Goal: Information Seeking & Learning: Find specific page/section

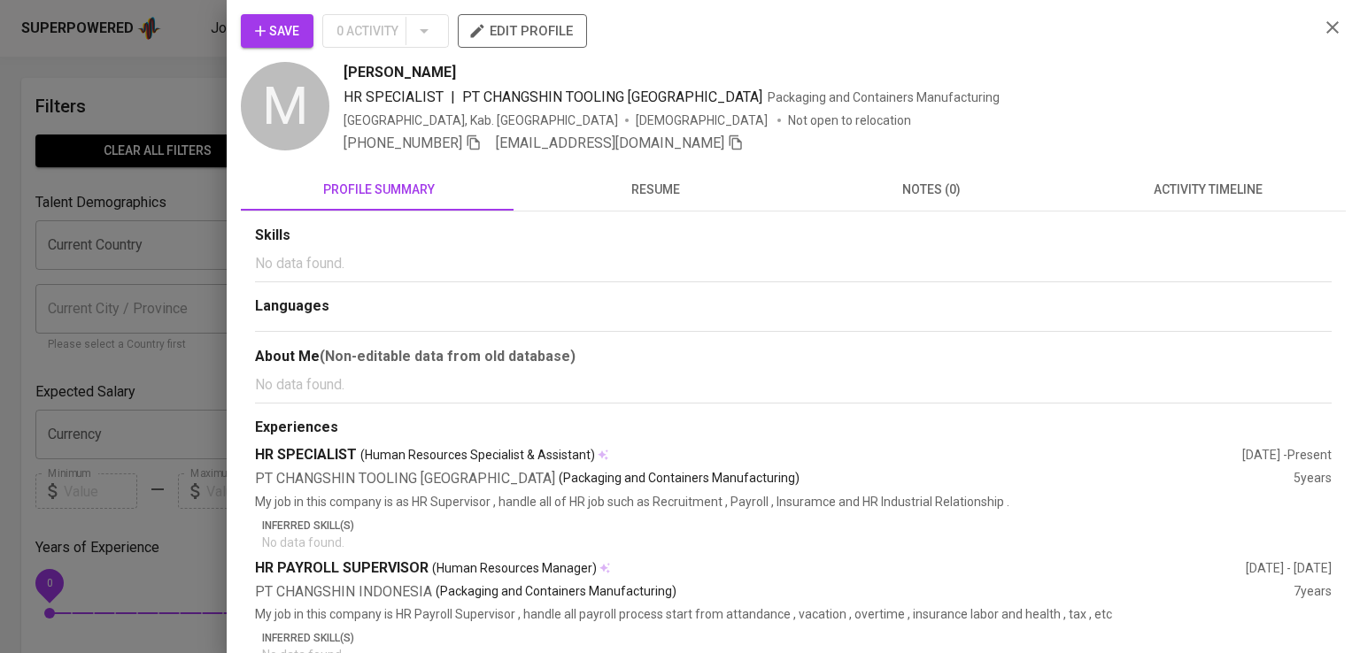
click at [135, 24] on div at bounding box center [680, 326] width 1360 height 653
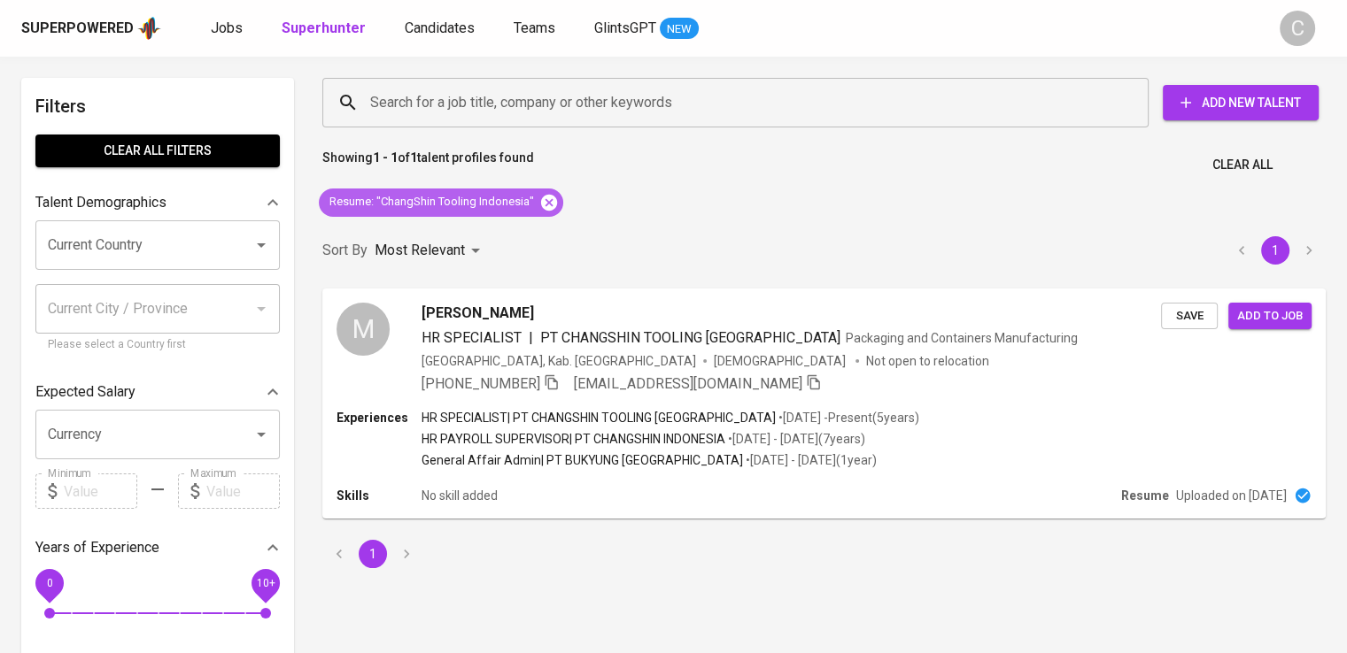
click at [546, 198] on icon at bounding box center [549, 202] width 16 height 16
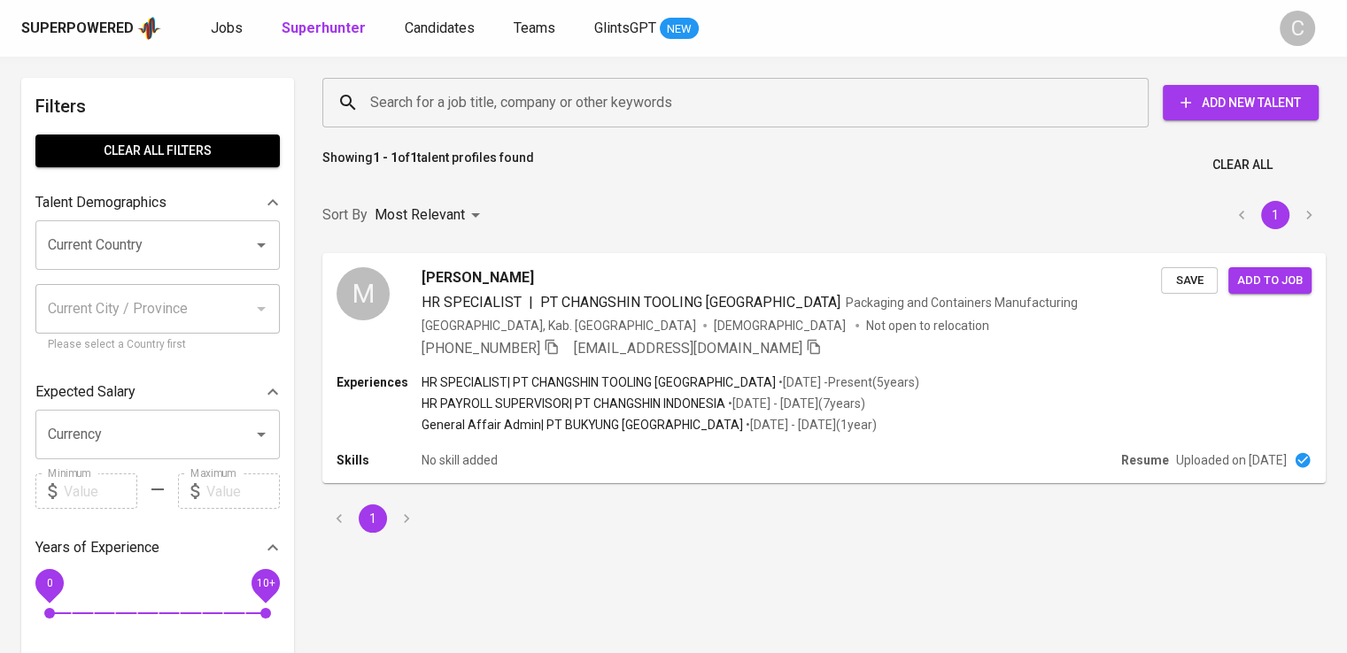
click at [493, 134] on div "Search for a job title, company or other keywords Search for a job title, compa…" at bounding box center [820, 103] width 1024 height 78
click at [520, 121] on div "Search for a job title, company or other keywords" at bounding box center [735, 103] width 826 height 50
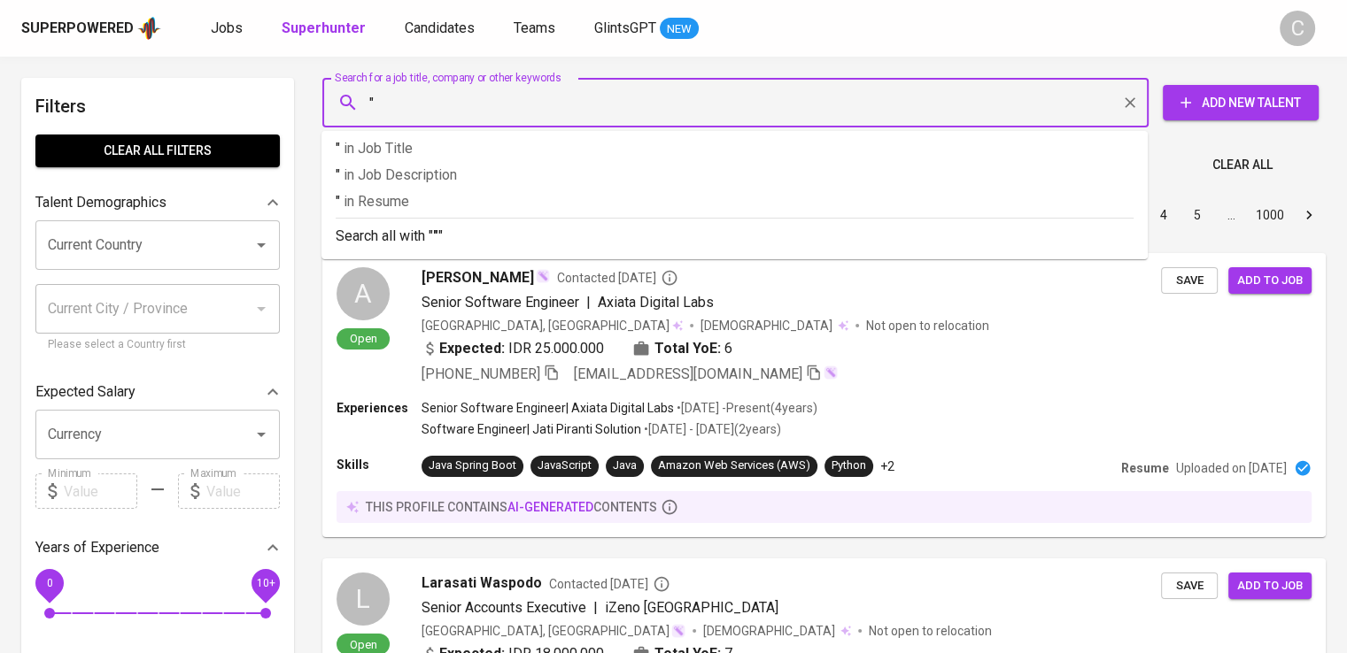
paste input "Ice House"
type input ""Ice House""
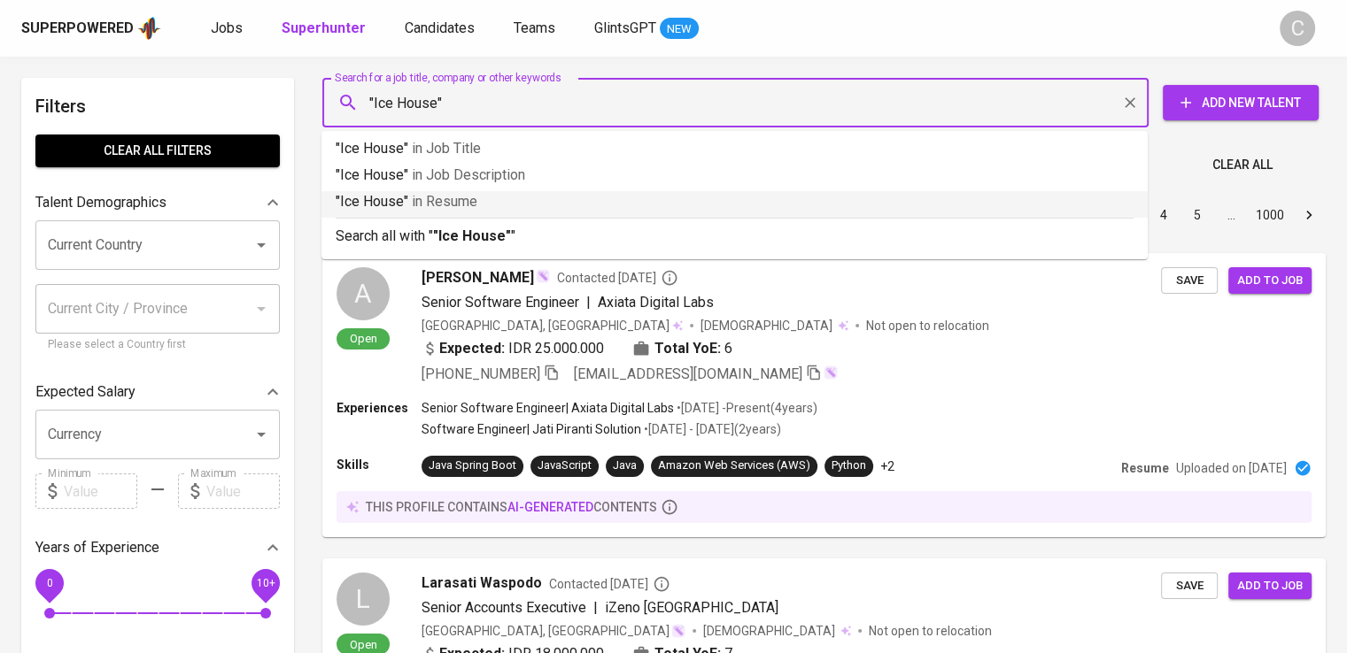
click at [464, 212] on li ""Ice House" in Resume" at bounding box center [734, 204] width 826 height 27
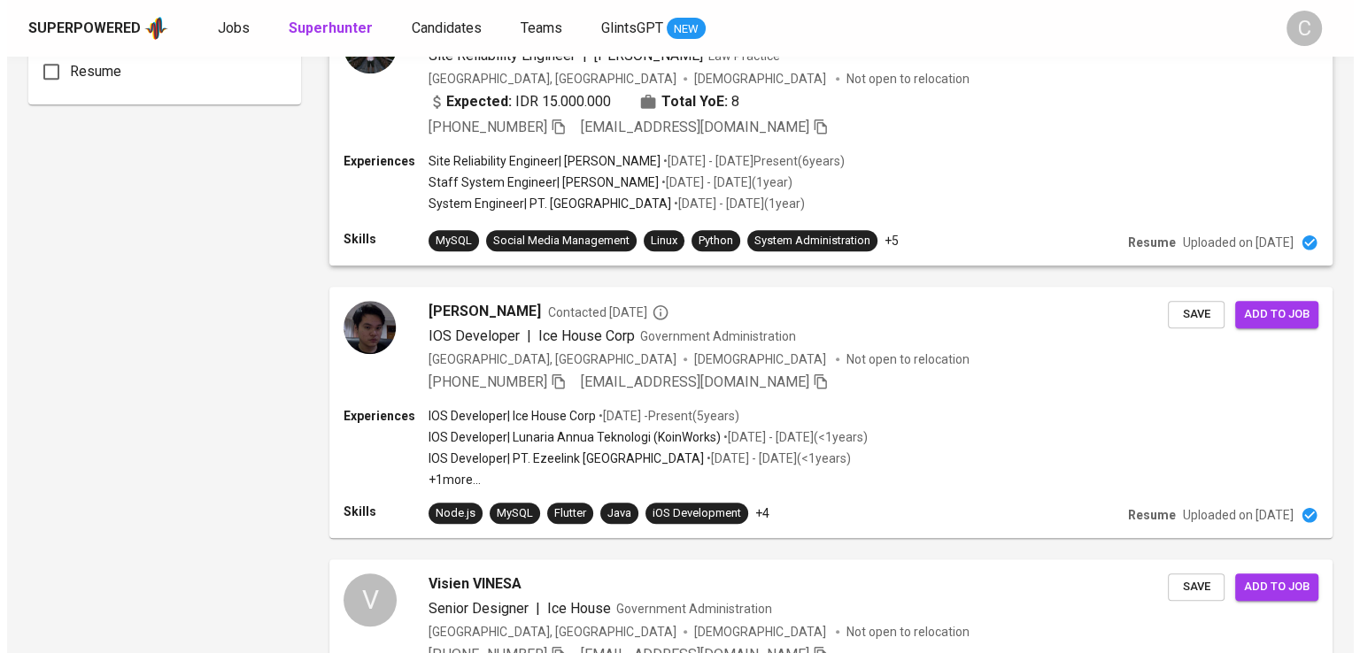
scroll to position [1434, 0]
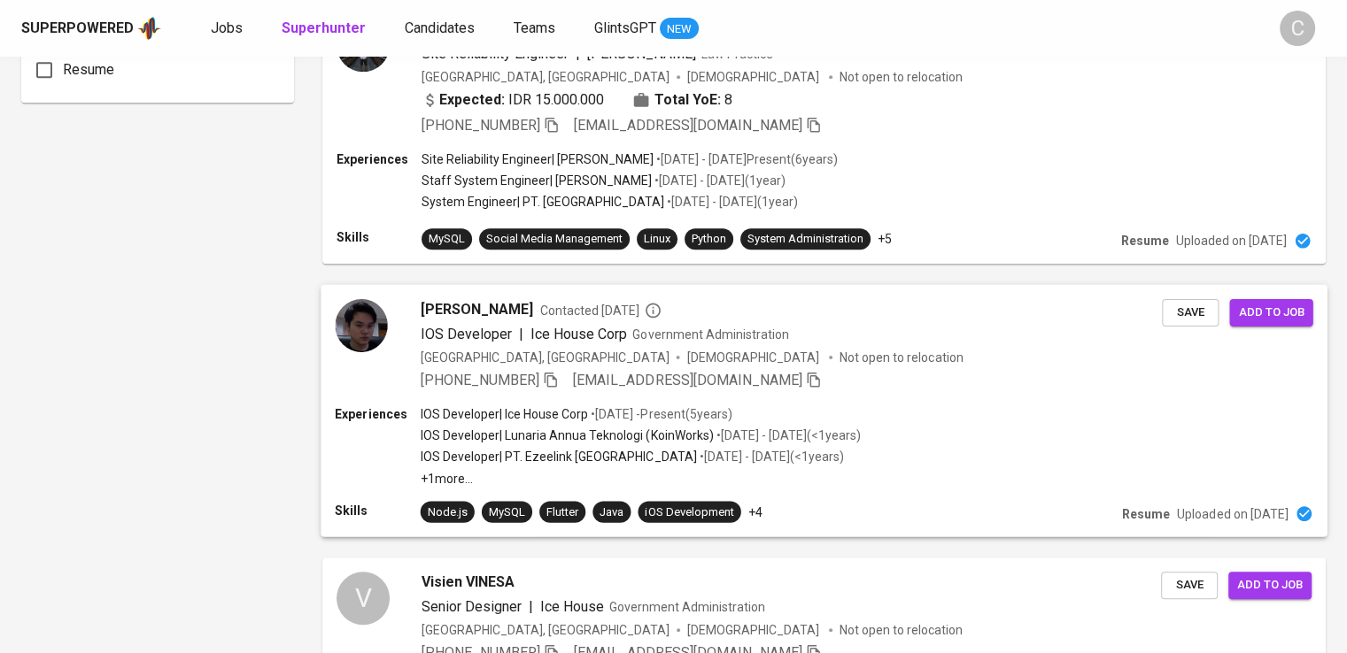
click at [508, 366] on div "[PERSON_NAME] Contacted [DATE] IOS Developer | Ice House Corp Government Admini…" at bounding box center [792, 344] width 742 height 92
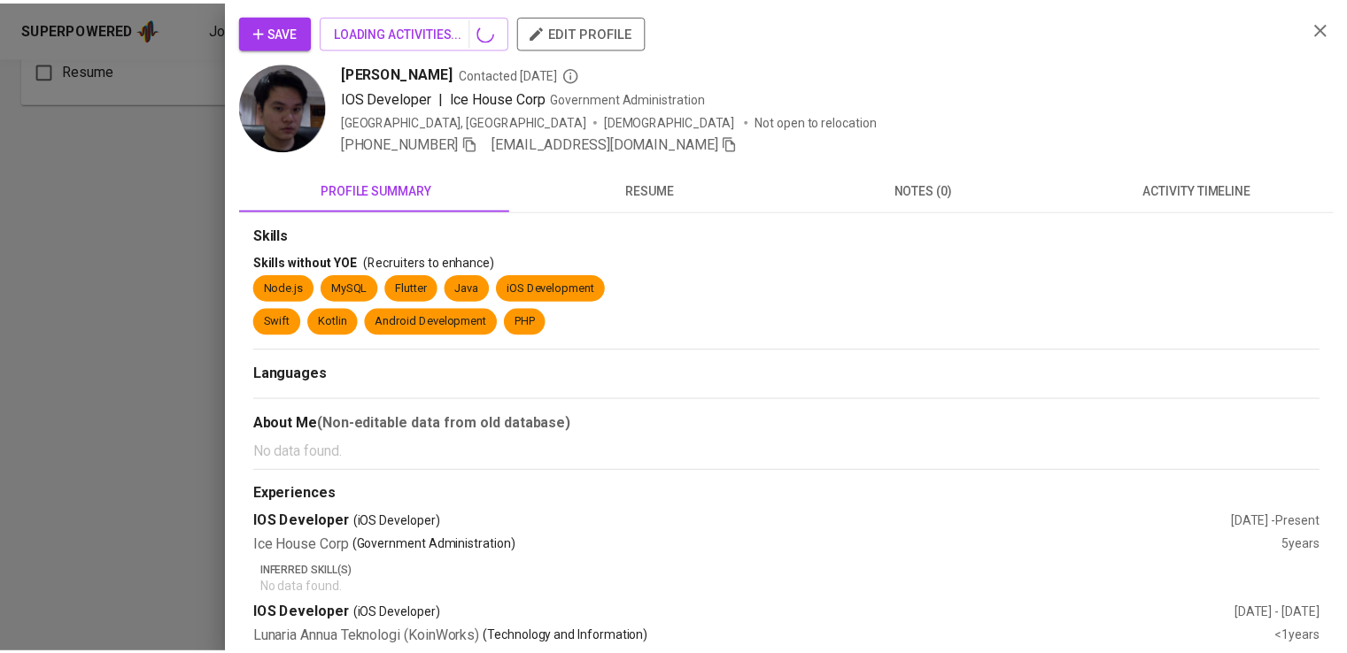
scroll to position [1604, 0]
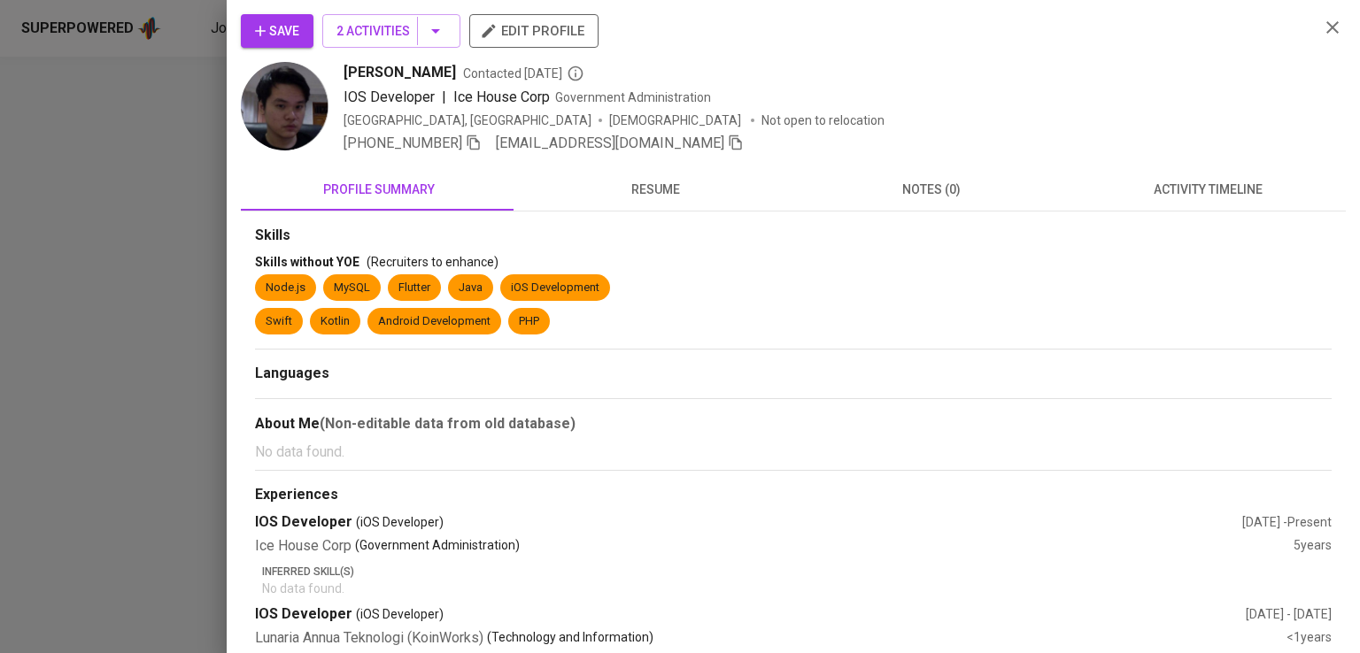
click at [1000, 29] on div "Save 2 Activities edit profile" at bounding box center [773, 38] width 1064 height 48
click at [474, 146] on icon "button" at bounding box center [474, 143] width 16 height 16
click at [171, 125] on div at bounding box center [680, 326] width 1360 height 653
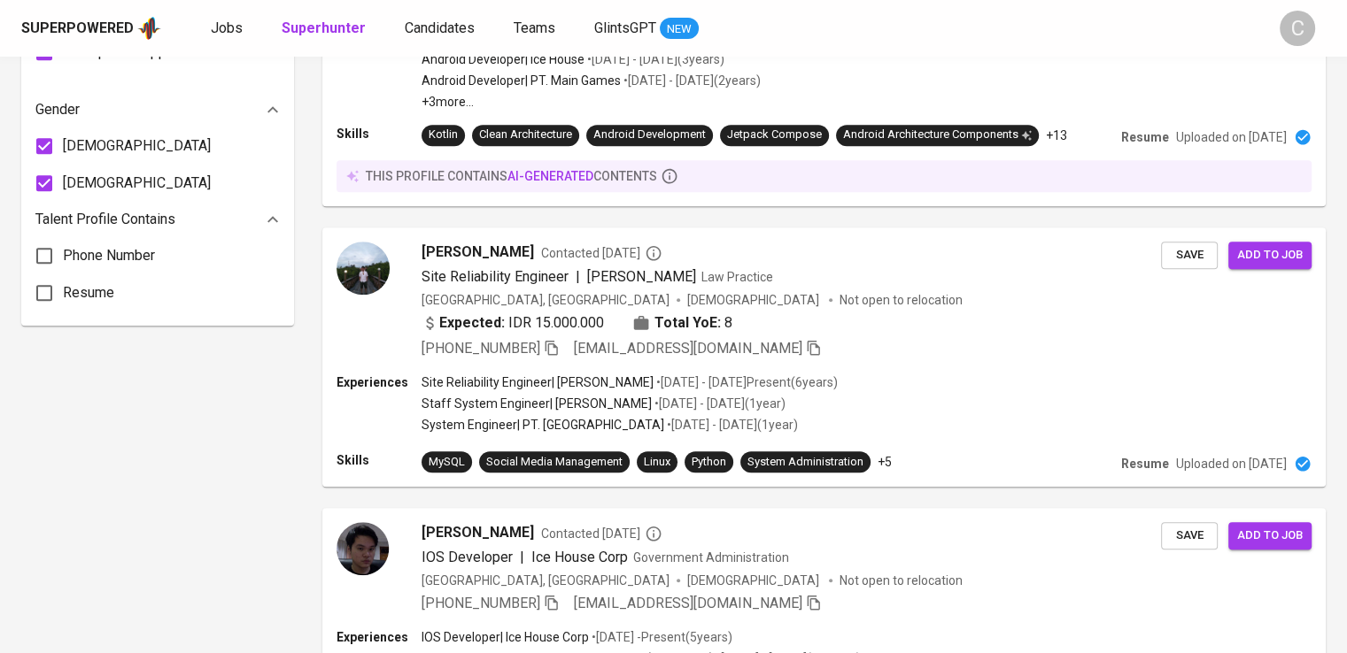
scroll to position [0, 0]
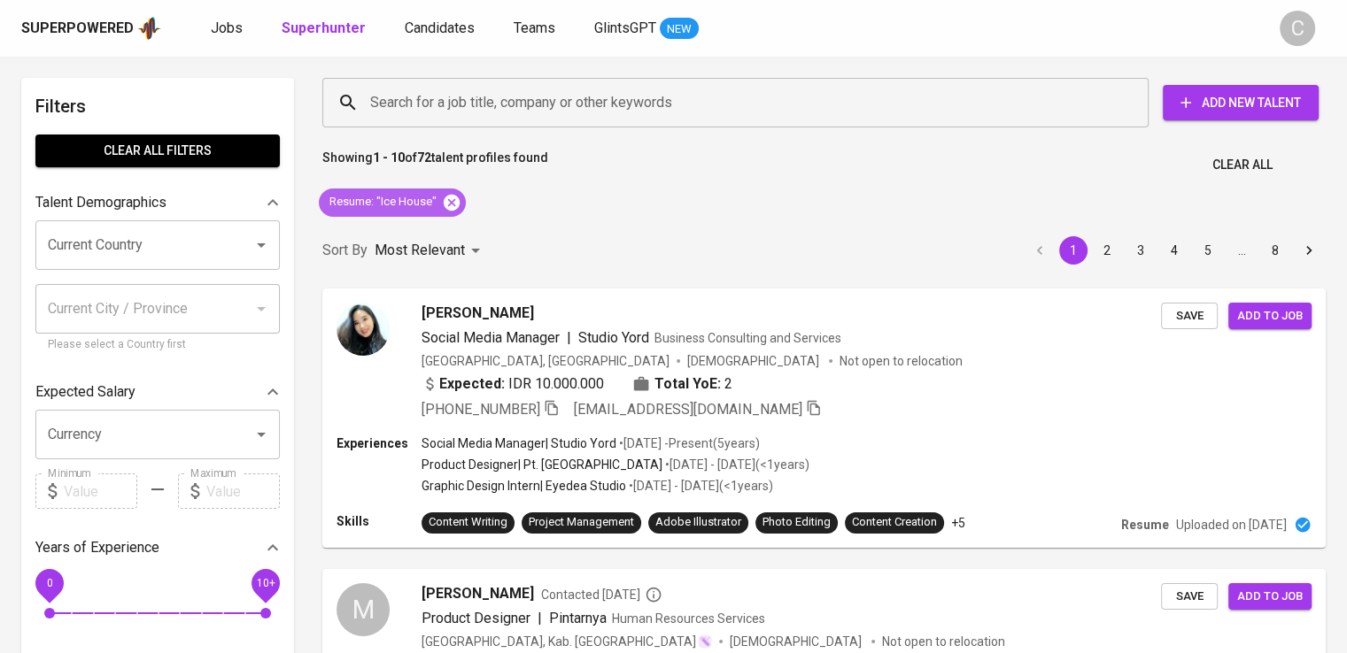
click at [444, 204] on icon at bounding box center [452, 202] width 16 height 16
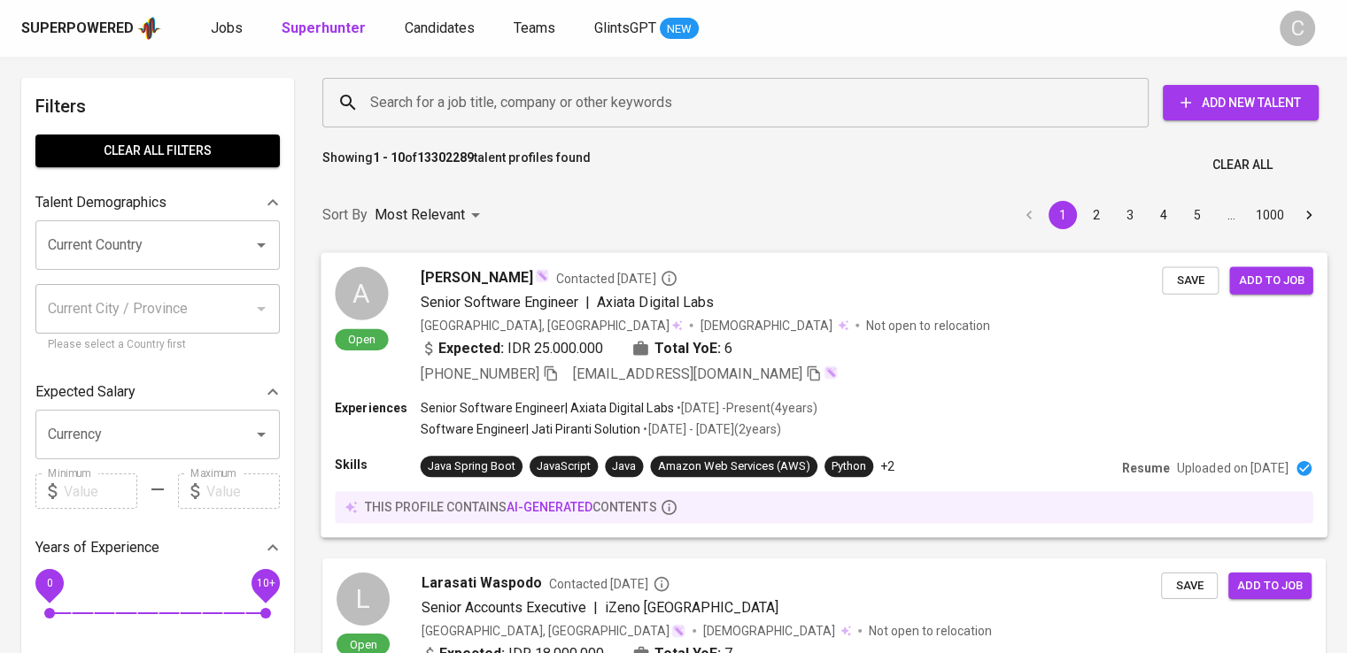
scroll to position [7, 0]
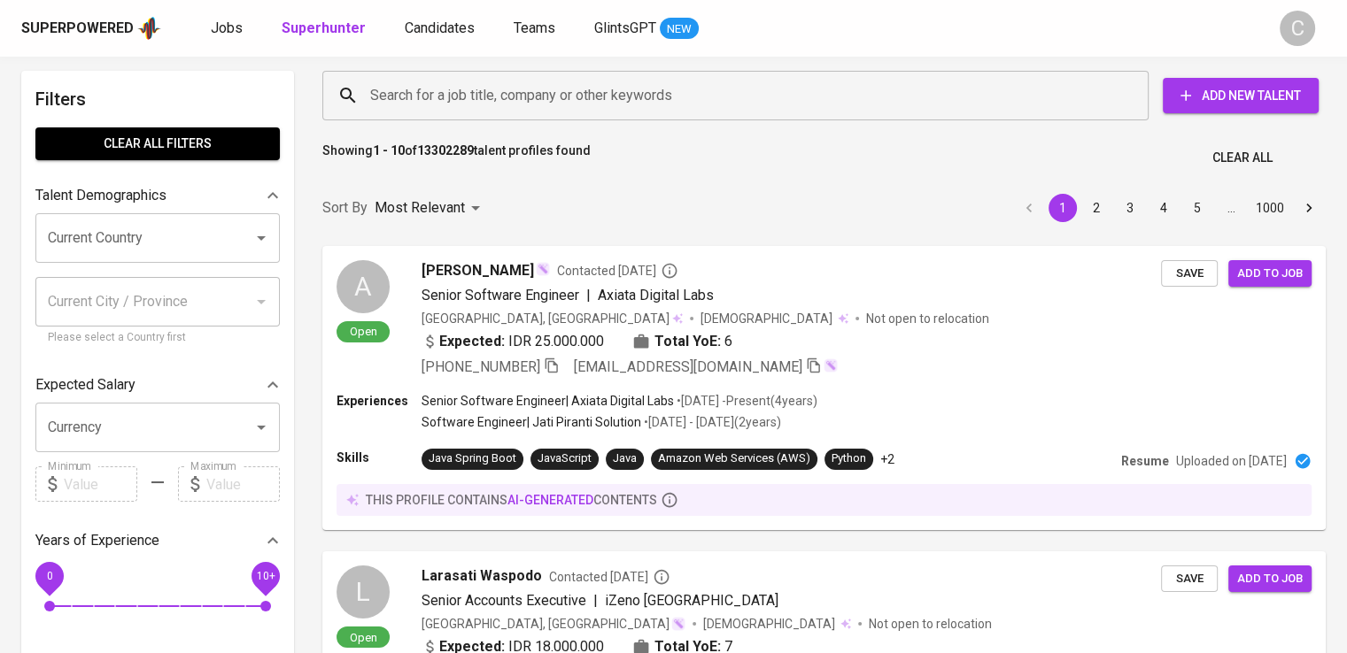
click at [630, 83] on input "Search for a job title, company or other keywords" at bounding box center [740, 96] width 748 height 34
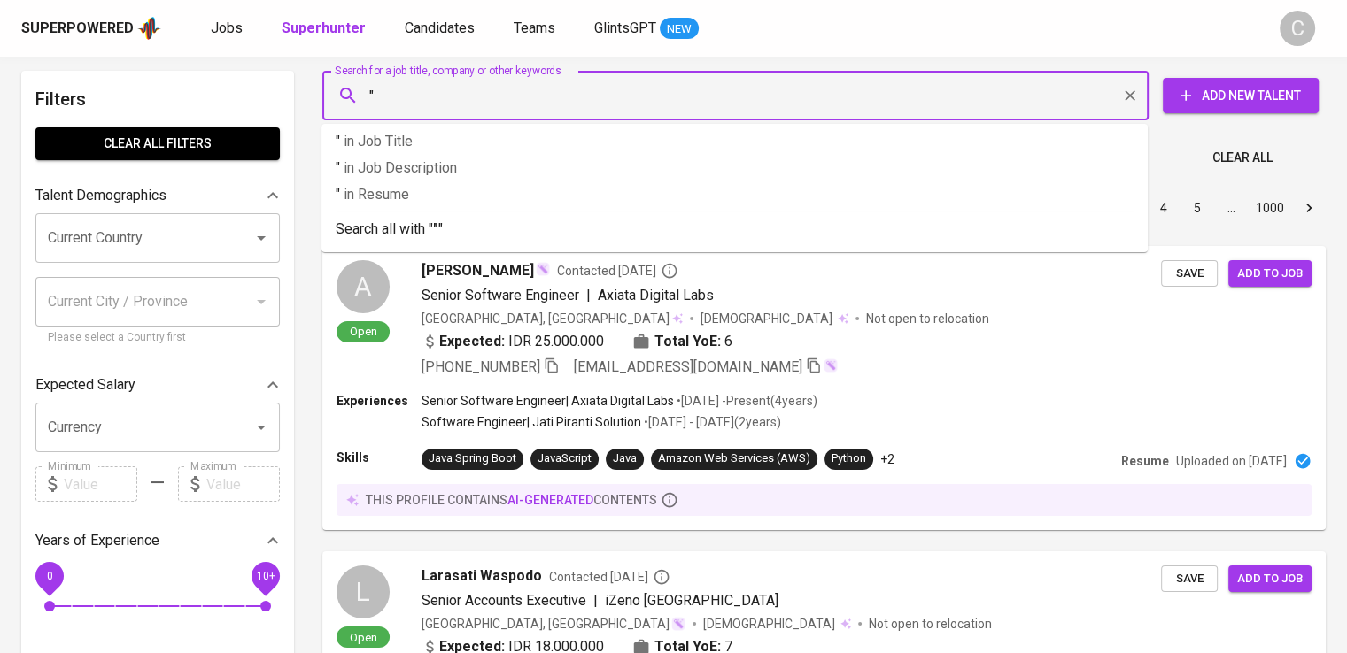
paste input "Perkebunan Nusantara I"
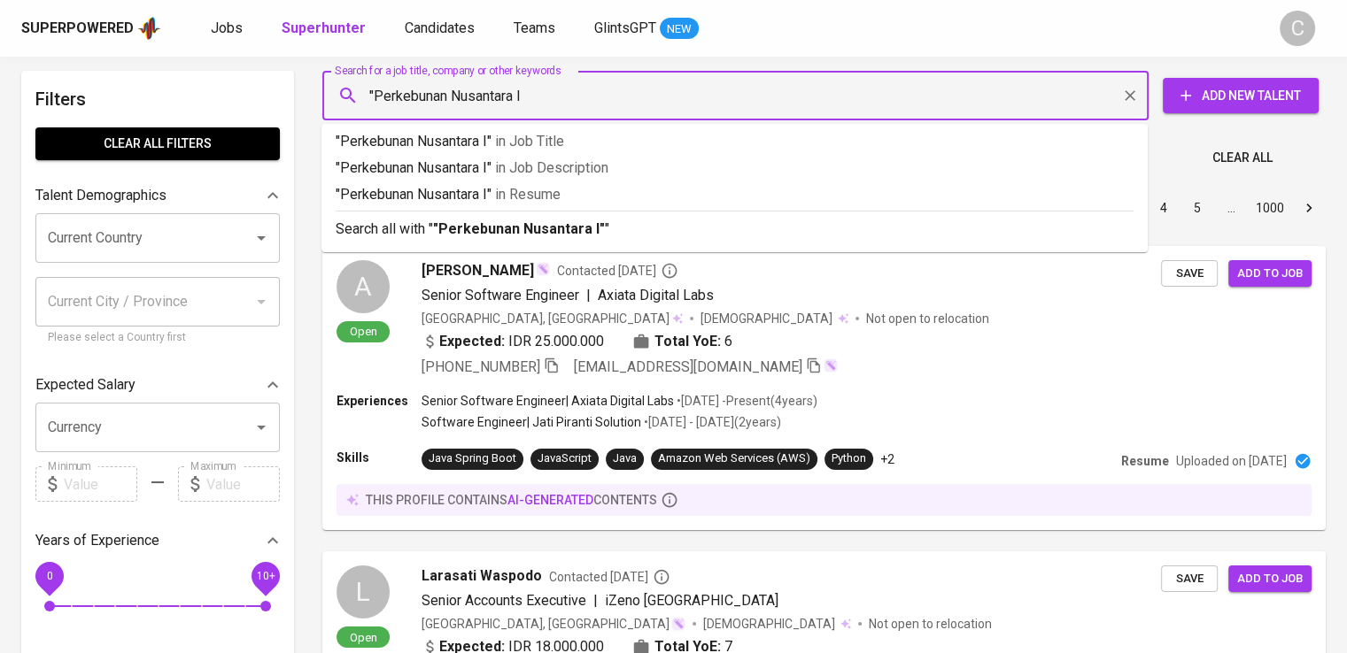
type input ""Perkebunan Nusantara I""
click at [616, 203] on p ""Perkebunan Nusantara I" in [GEOGRAPHIC_DATA]" at bounding box center [735, 194] width 798 height 21
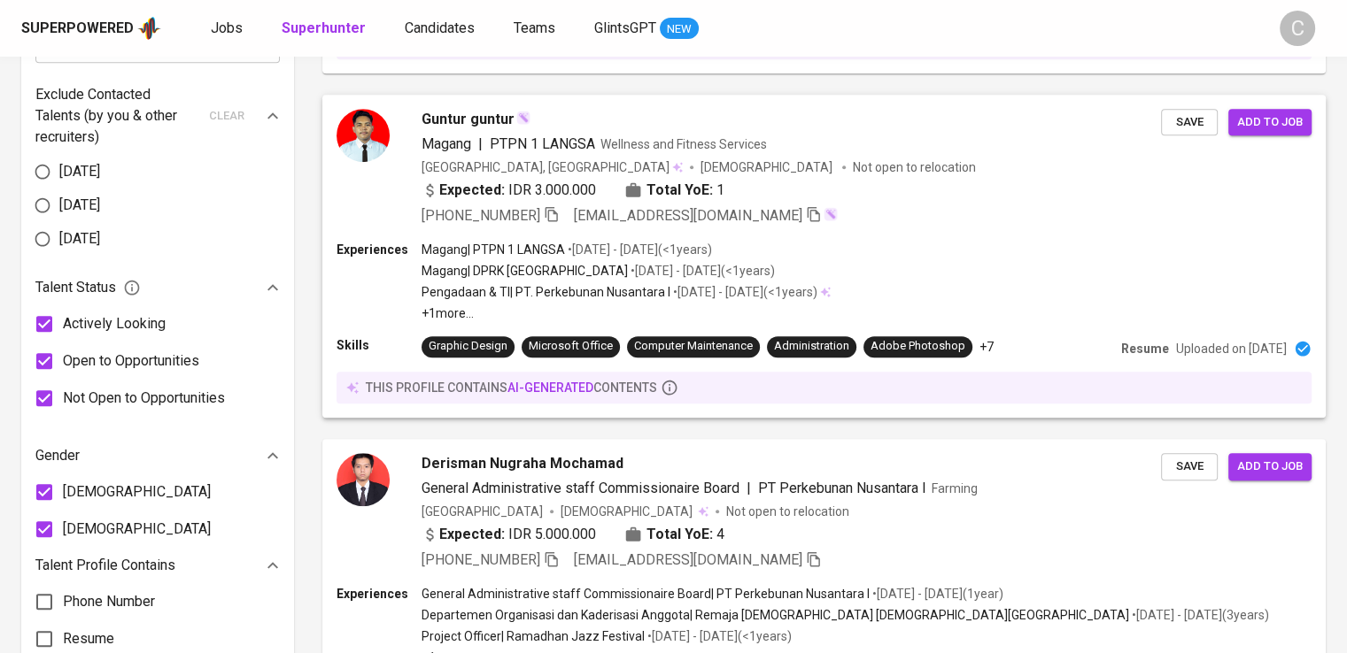
scroll to position [864, 0]
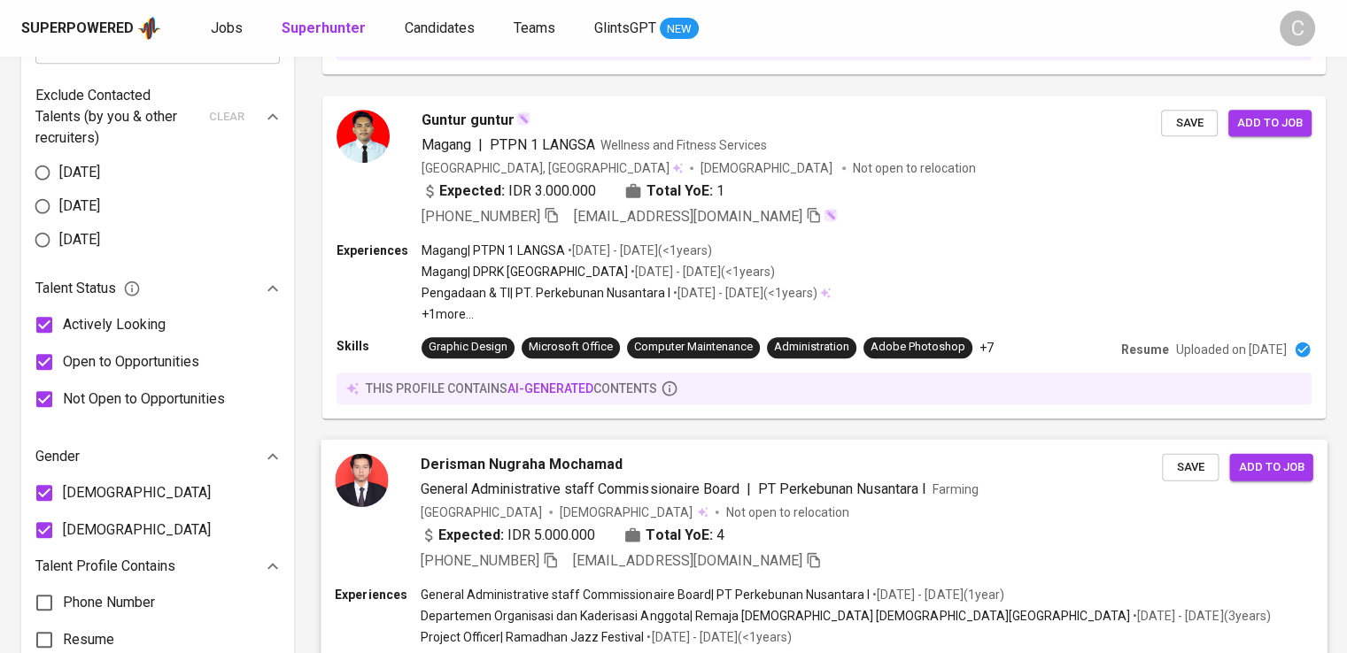
click at [683, 468] on div "Derisman Nugraha Mochamad" at bounding box center [792, 463] width 742 height 21
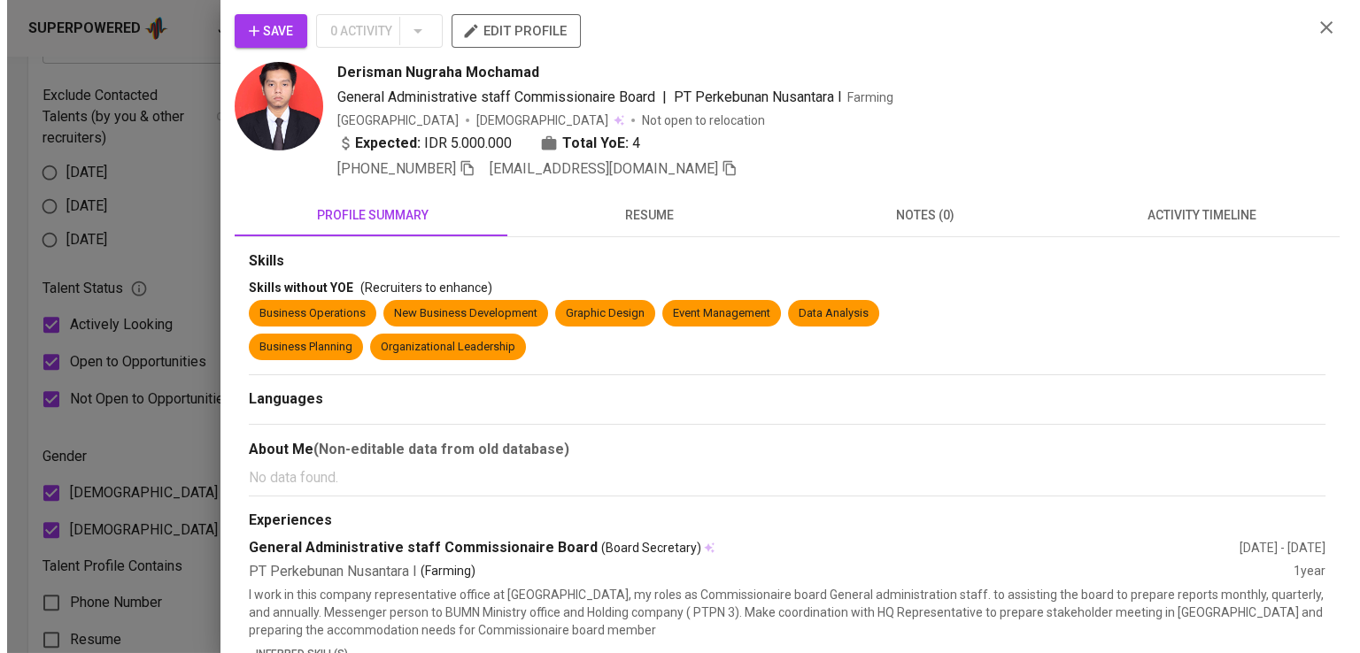
scroll to position [0, 0]
